Goal: Information Seeking & Learning: Learn about a topic

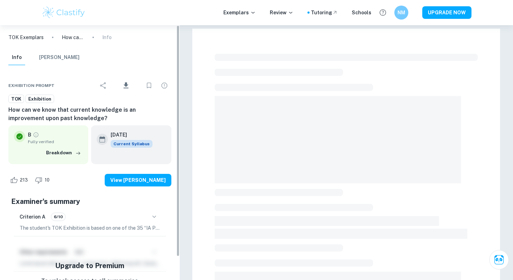
click at [60, 14] on img at bounding box center [64, 13] width 44 height 14
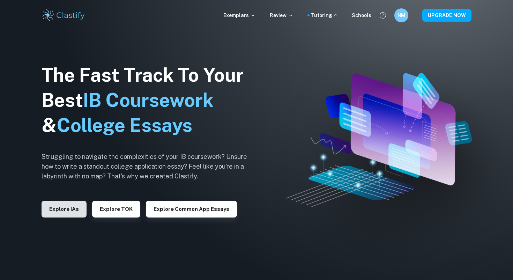
click at [65, 214] on button "Explore IAs" at bounding box center [64, 209] width 45 height 17
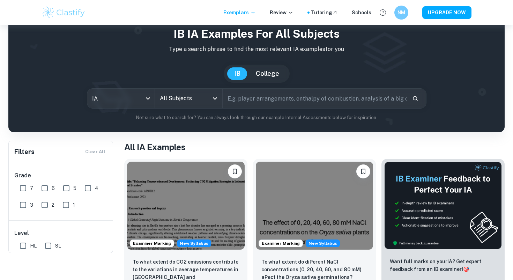
scroll to position [110, 0]
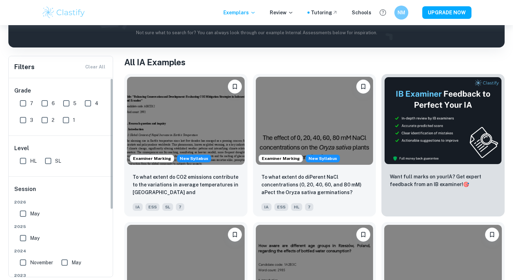
click at [51, 162] on input "SL" at bounding box center [48, 161] width 14 height 14
checkbox input "true"
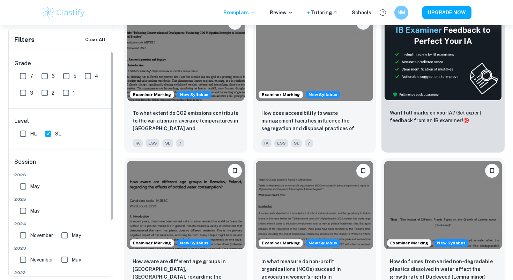
scroll to position [2, 0]
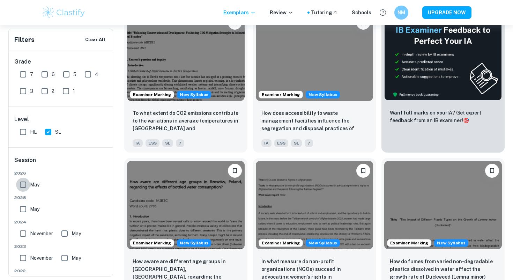
click at [25, 185] on input "May" at bounding box center [23, 185] width 14 height 14
checkbox input "true"
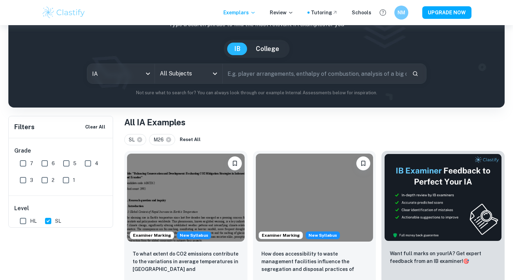
scroll to position [0, 0]
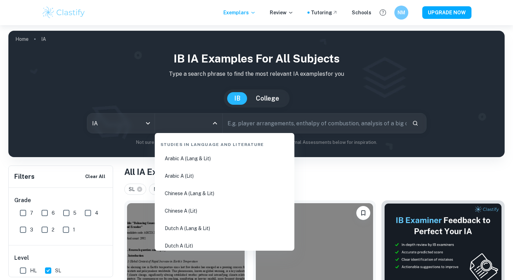
click at [173, 127] on input "All Subjects" at bounding box center [183, 123] width 51 height 13
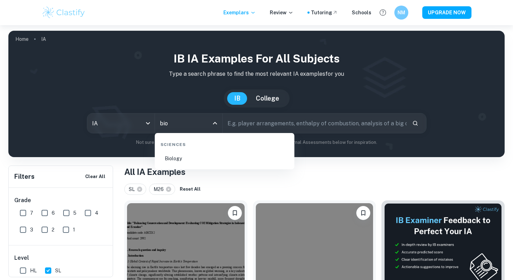
click at [187, 161] on li "Biology" at bounding box center [225, 158] width 134 height 16
type input "Biology"
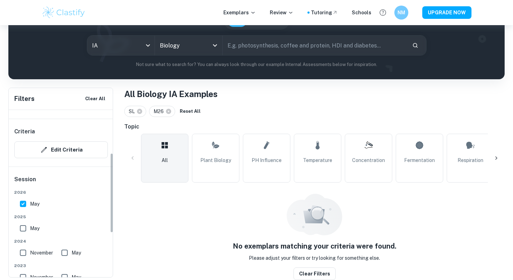
scroll to position [122, 0]
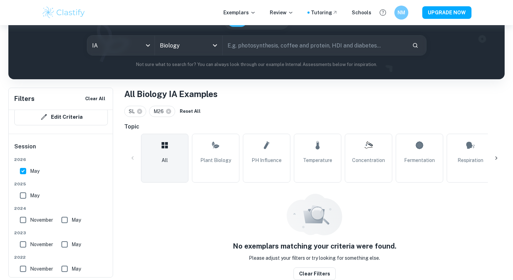
click at [21, 169] on input "May" at bounding box center [23, 171] width 14 height 14
checkbox input "false"
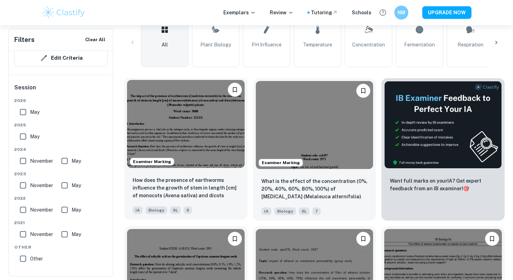
scroll to position [194, 0]
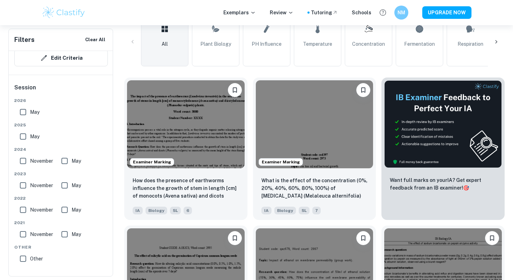
click at [24, 136] on input "May" at bounding box center [23, 136] width 14 height 14
checkbox input "true"
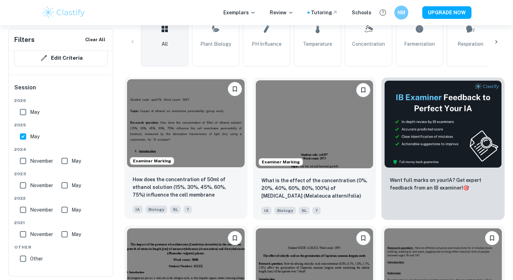
click at [177, 146] on img at bounding box center [186, 123] width 118 height 88
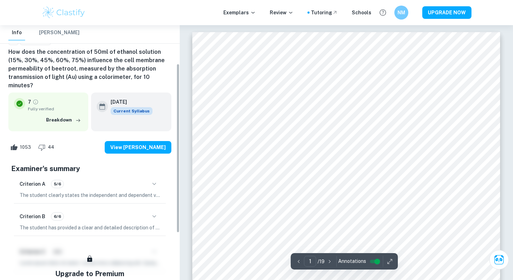
scroll to position [63, 0]
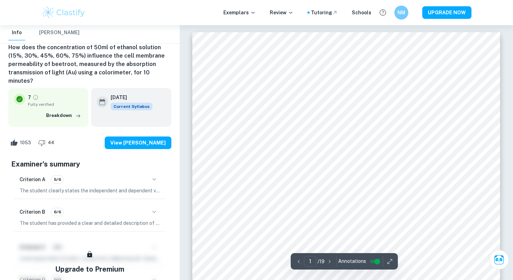
click at [151, 175] on icon "button" at bounding box center [154, 179] width 8 height 8
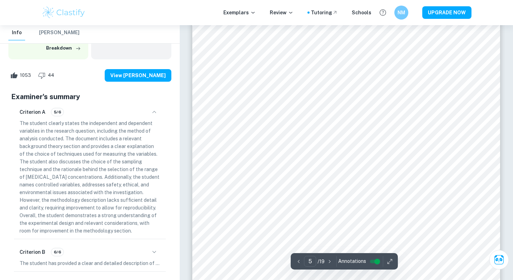
scroll to position [1950, 0]
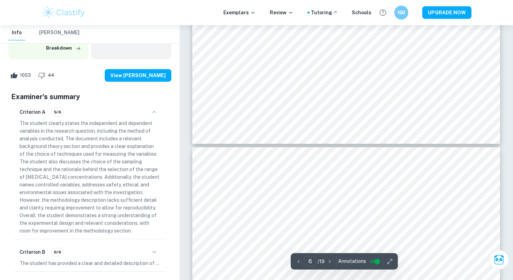
type input "7"
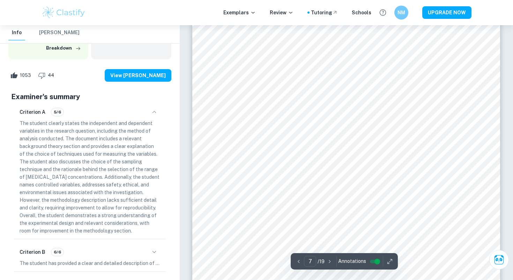
scroll to position [2745, 0]
